Goal: Information Seeking & Learning: Learn about a topic

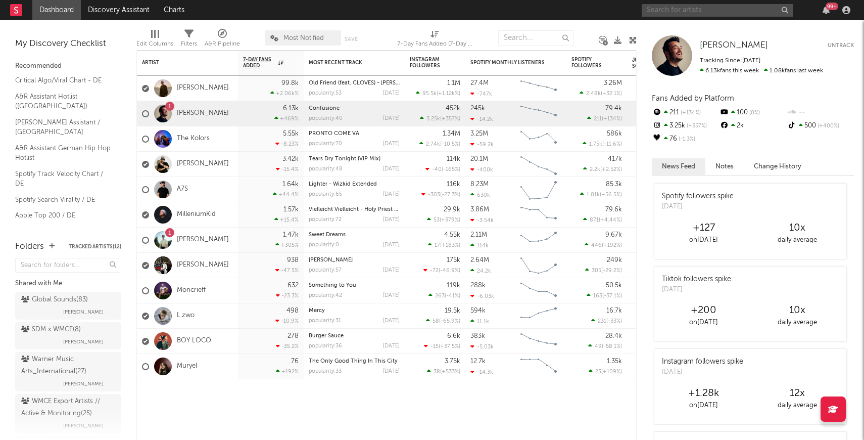
click at [688, 10] on input "text" at bounding box center [718, 10] width 152 height 13
click at [676, 9] on input "text" at bounding box center [718, 10] width 152 height 13
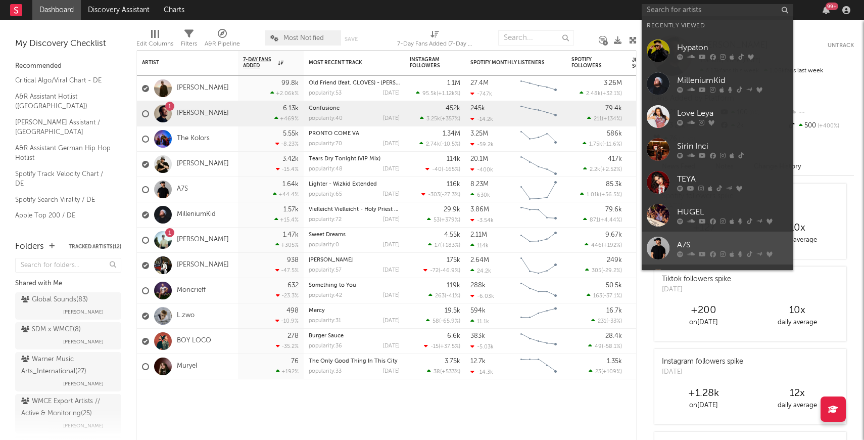
click at [659, 250] on div at bounding box center [658, 248] width 23 height 23
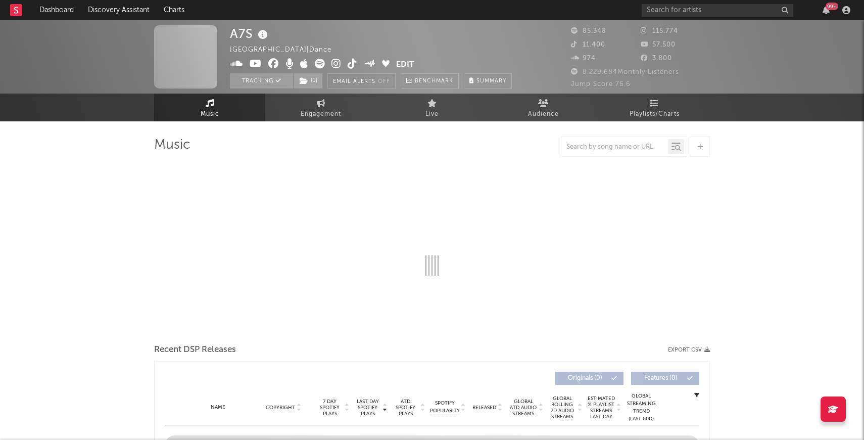
select select "6m"
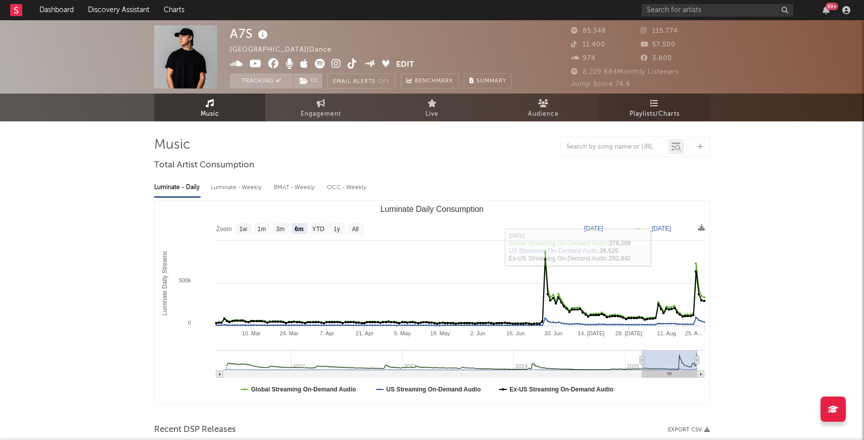
click at [659, 107] on link "Playlists/Charts" at bounding box center [654, 107] width 111 height 28
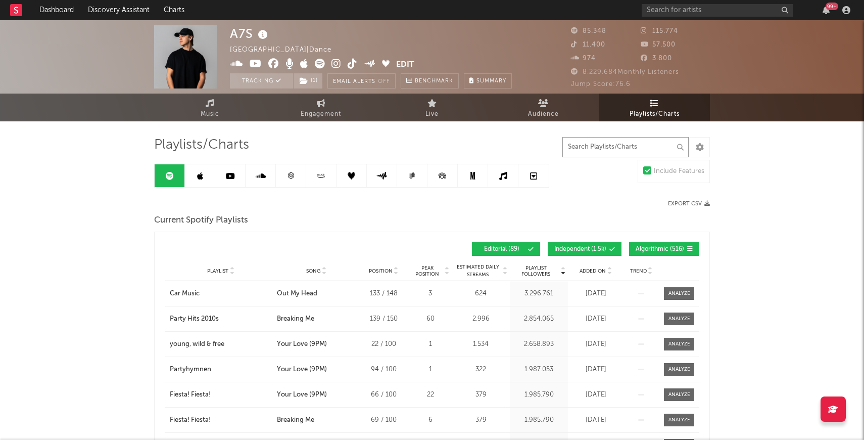
click at [605, 152] on input "text" at bounding box center [625, 147] width 126 height 20
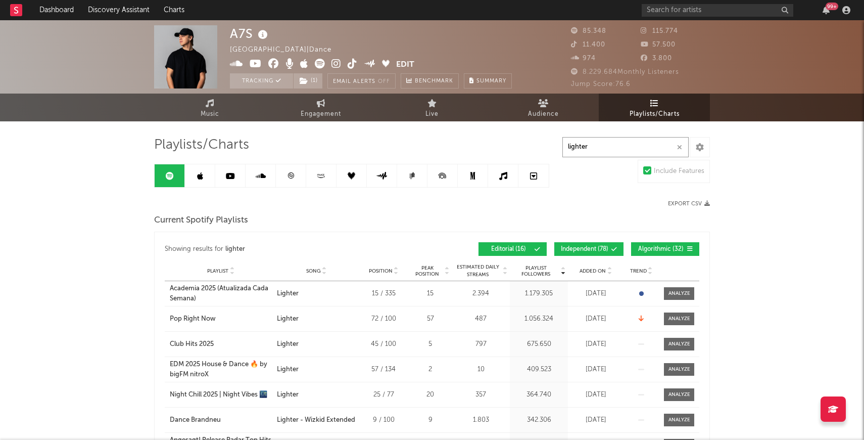
type input "lighter"
click at [599, 249] on span "Independent ( 78 )" at bounding box center [585, 249] width 48 height 6
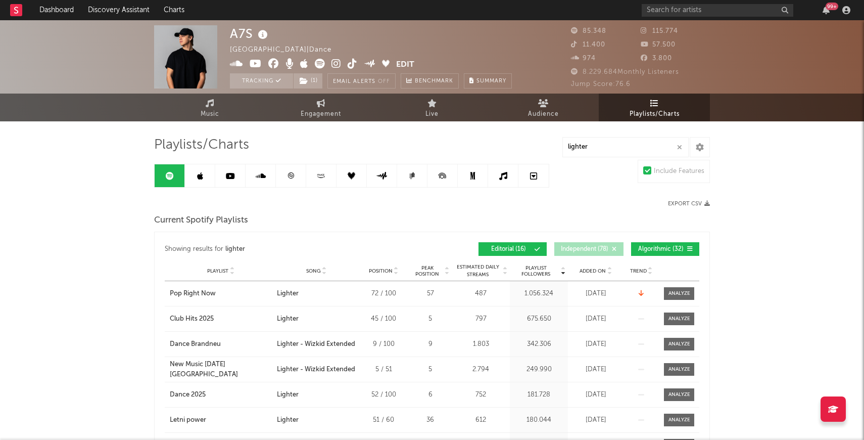
click at [667, 253] on button "Algorithmic ( 32 )" at bounding box center [665, 249] width 68 height 14
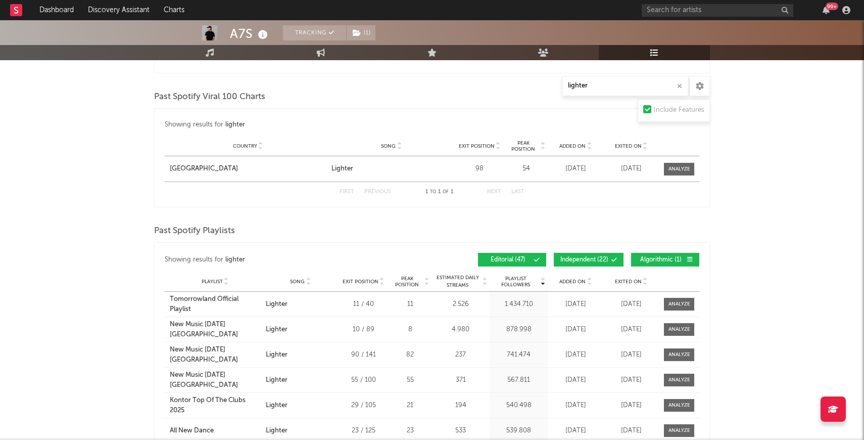
scroll to position [856, 0]
